Goal: Information Seeking & Learning: Learn about a topic

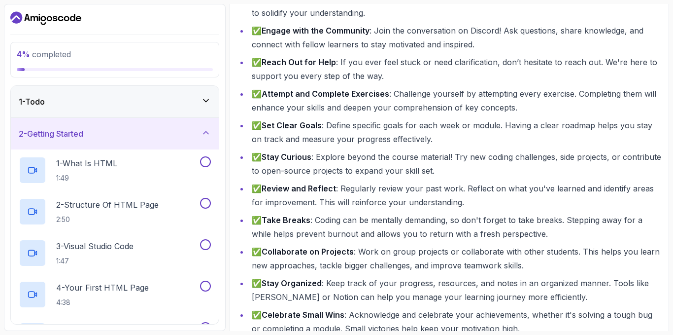
click at [54, 129] on h3 "2 - Getting Started" at bounding box center [51, 134] width 65 height 12
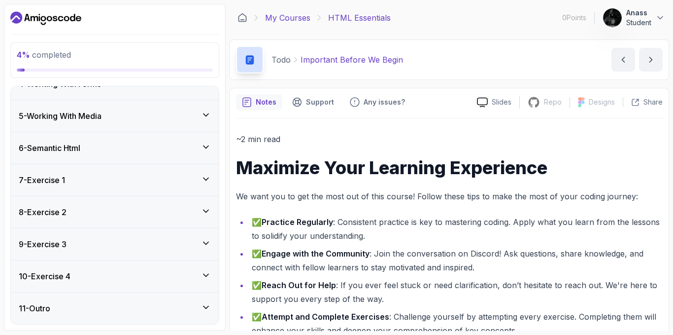
click at [281, 16] on link "My Courses" at bounding box center [287, 18] width 45 height 12
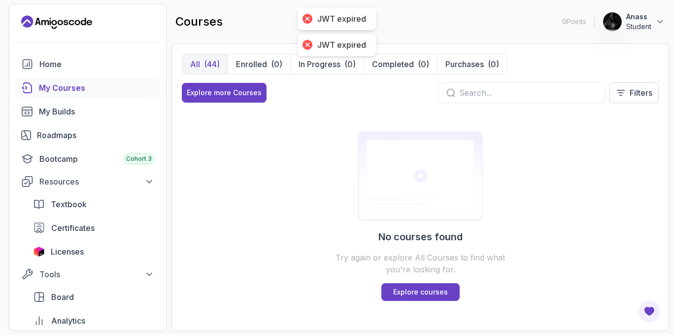
click at [533, 94] on input "text" at bounding box center [528, 93] width 138 height 12
type input "php"
drag, startPoint x: 497, startPoint y: 84, endPoint x: 410, endPoint y: 85, distance: 86.8
click at [410, 85] on div "Explore more Courses php Filters" at bounding box center [420, 92] width 477 height 21
click at [472, 94] on input "php" at bounding box center [528, 93] width 138 height 12
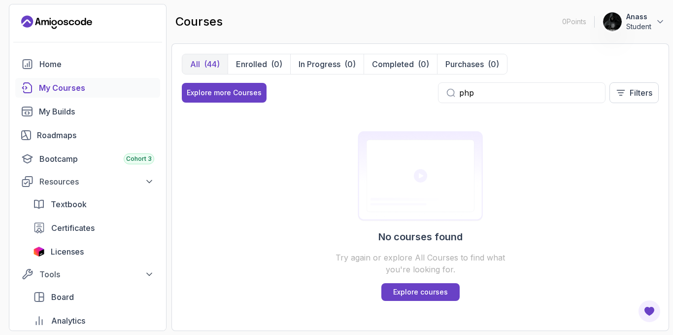
click at [472, 94] on input "php" at bounding box center [528, 93] width 138 height 12
type input "c"
click at [514, 165] on img at bounding box center [420, 176] width 189 height 91
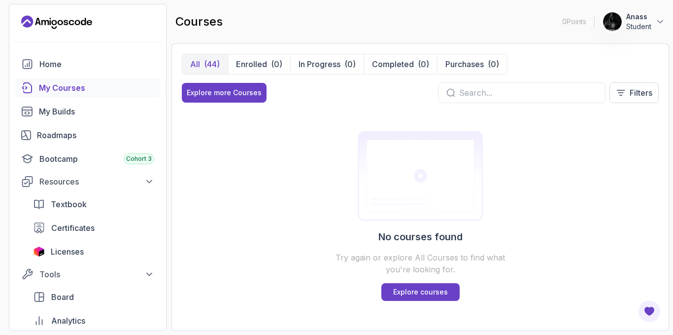
drag, startPoint x: 514, startPoint y: 165, endPoint x: 404, endPoint y: 164, distance: 109.9
click at [512, 165] on img at bounding box center [420, 176] width 189 height 91
click at [391, 164] on img at bounding box center [420, 176] width 189 height 91
drag, startPoint x: 390, startPoint y: 165, endPoint x: 390, endPoint y: 183, distance: 18.2
click at [390, 183] on img at bounding box center [420, 176] width 189 height 91
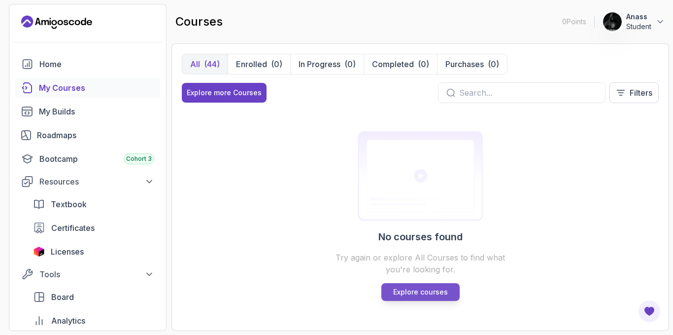
click at [420, 291] on p "Explore courses" at bounding box center [420, 292] width 55 height 10
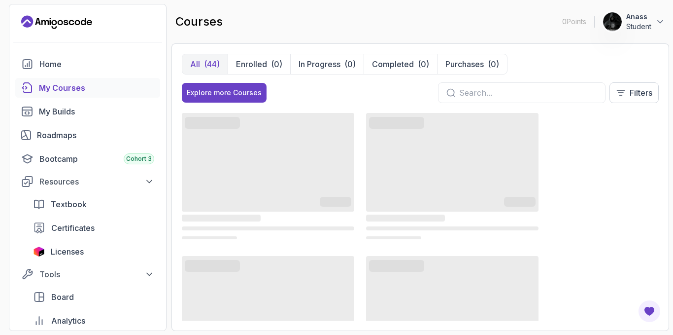
click at [67, 92] on div "My Courses" at bounding box center [96, 88] width 115 height 12
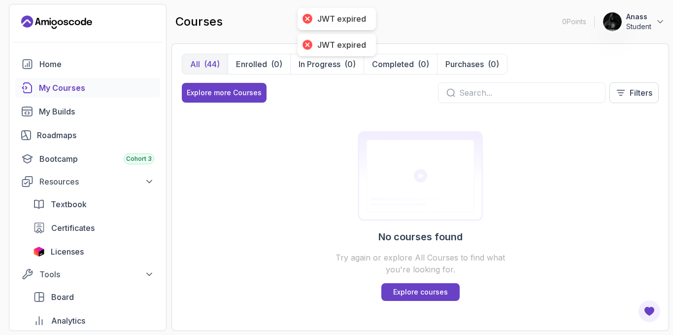
click at [340, 5] on div "courses 0 Points 1 Anass Student" at bounding box center [421, 21] width 498 height 35
click at [328, 11] on div "JWT expired" at bounding box center [337, 19] width 78 height 22
click at [328, 12] on div "JWT expired" at bounding box center [337, 19] width 78 height 22
click at [323, 13] on div "JWT expired" at bounding box center [337, 19] width 78 height 22
click at [312, 15] on div at bounding box center [308, 19] width 10 height 10
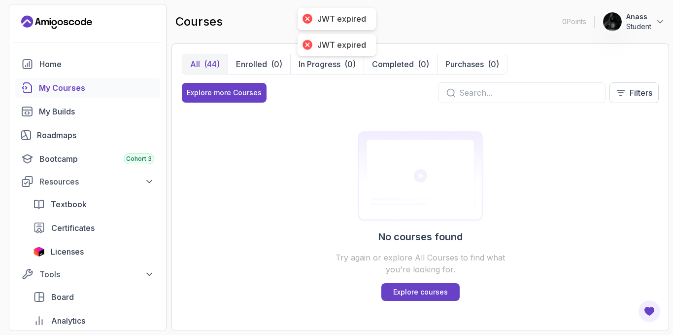
click at [311, 15] on div at bounding box center [308, 19] width 10 height 10
click at [308, 15] on div at bounding box center [307, 19] width 14 height 14
click at [304, 43] on div at bounding box center [307, 45] width 14 height 14
click at [305, 44] on div at bounding box center [307, 45] width 14 height 14
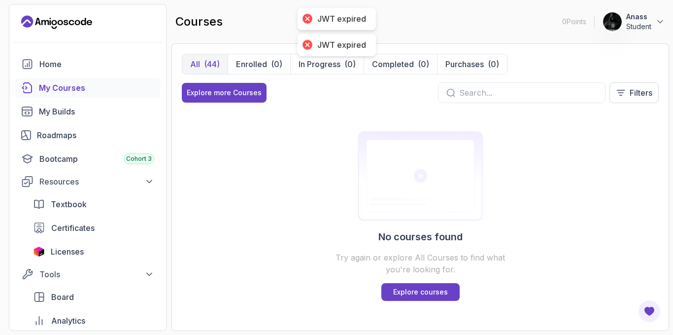
click at [285, 151] on div "No courses found Try again or explore All Courses to find what you're looking f…" at bounding box center [420, 216] width 477 height 210
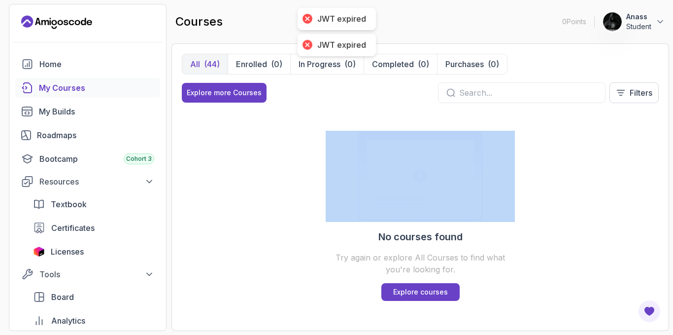
click at [285, 150] on div "No courses found Try again or explore All Courses to find what you're looking f…" at bounding box center [420, 216] width 477 height 210
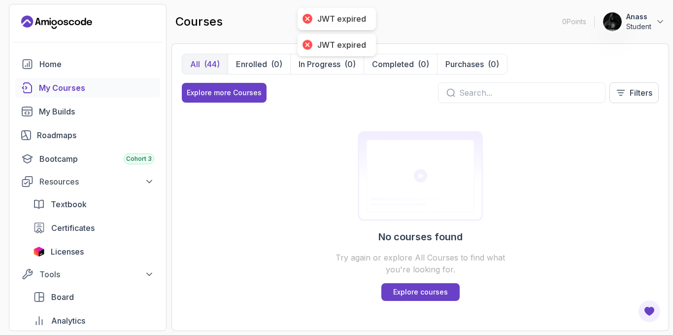
drag, startPoint x: 278, startPoint y: 237, endPoint x: 336, endPoint y: 249, distance: 59.4
click at [280, 244] on div "No courses found Try again or explore All Courses to find what you're looking f…" at bounding box center [420, 216] width 477 height 210
click at [217, 66] on div "(44)" at bounding box center [212, 64] width 16 height 12
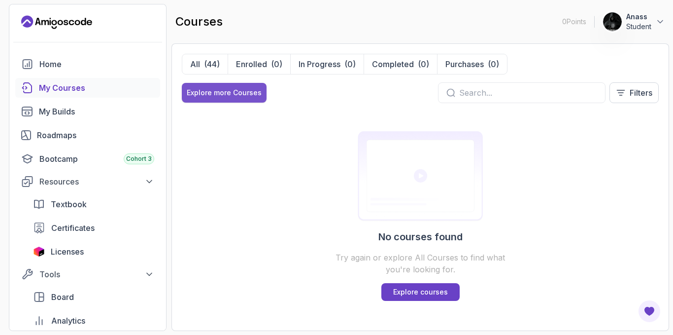
click at [220, 89] on div "Explore more Courses" at bounding box center [224, 93] width 75 height 10
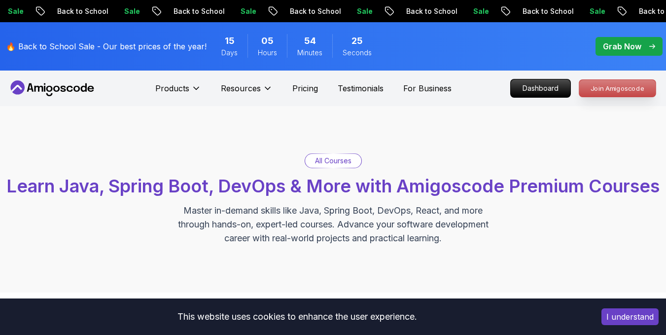
drag, startPoint x: 598, startPoint y: 73, endPoint x: 597, endPoint y: 81, distance: 7.5
click at [597, 80] on nav "Products Resources Pricing Testimonials For Business Dashboard Join Amigoscode" at bounding box center [333, 87] width 650 height 35
drag, startPoint x: 602, startPoint y: 106, endPoint x: 597, endPoint y: 92, distance: 14.7
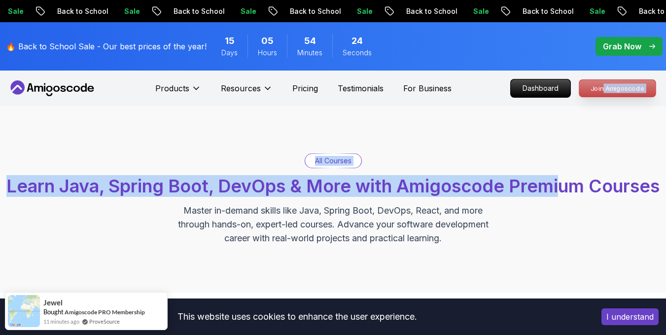
click at [597, 88] on p "Join Amigoscode" at bounding box center [617, 88] width 76 height 17
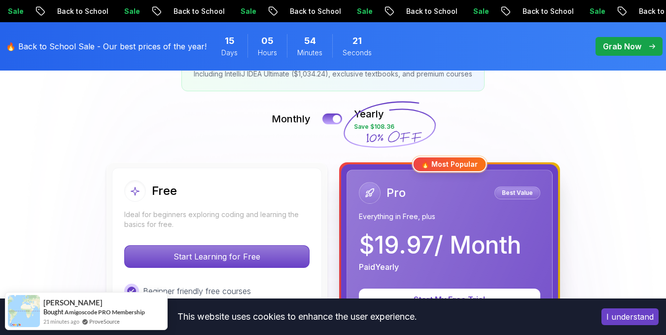
scroll to position [329, 0]
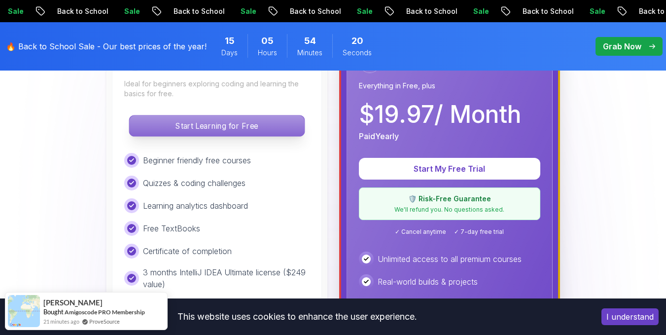
click at [167, 128] on p "Start Learning for Free" at bounding box center [216, 125] width 175 height 21
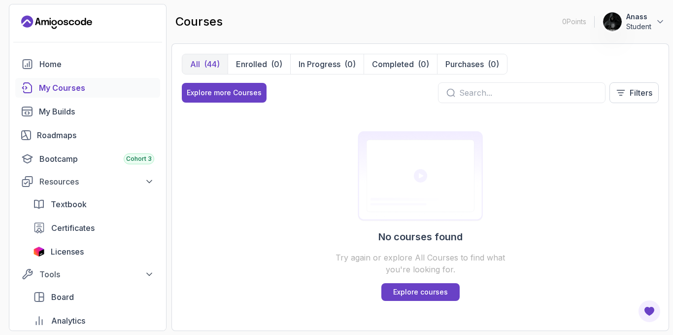
click at [495, 93] on input "text" at bounding box center [528, 93] width 138 height 12
type input "w"
